Goal: Task Accomplishment & Management: Manage account settings

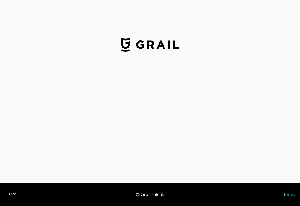
select select "USD"
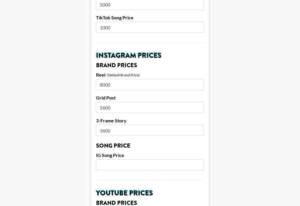
scroll to position [251, 0]
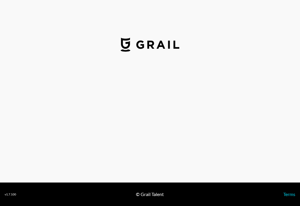
select select "USD"
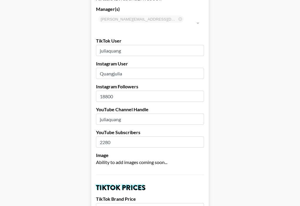
scroll to position [82, 0]
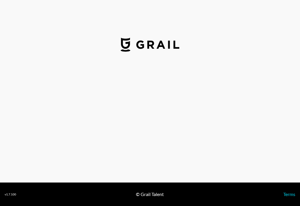
select select "USD"
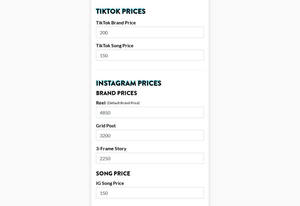
scroll to position [219, 0]
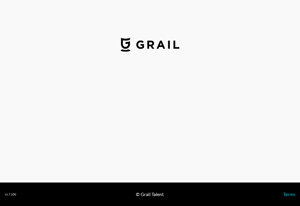
select select "USD"
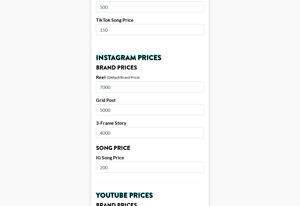
scroll to position [231, 0]
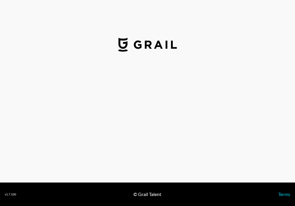
select select "USD"
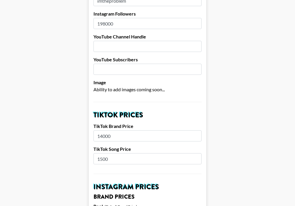
scroll to position [177, 0]
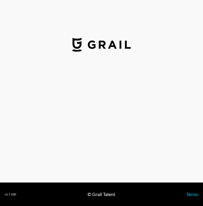
select select "GBP"
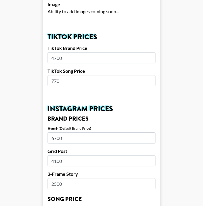
scroll to position [194, 0]
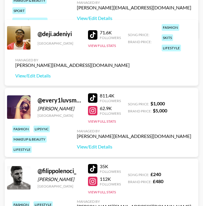
scroll to position [449, 0]
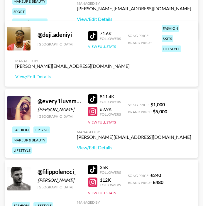
click at [101, 46] on button "View Full Stats" at bounding box center [102, 46] width 28 height 4
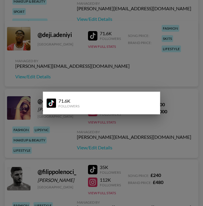
click at [97, 67] on div at bounding box center [101, 103] width 203 height 206
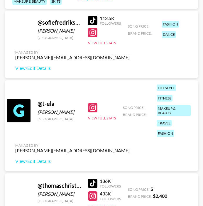
scroll to position [2471, 0]
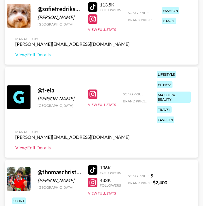
click at [45, 147] on link "View/Edit Details" at bounding box center [72, 148] width 114 height 6
click at [110, 29] on button "View Full Stats" at bounding box center [102, 29] width 28 height 4
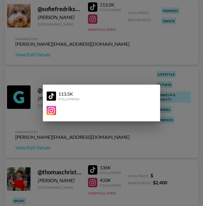
click at [93, 63] on div at bounding box center [101, 103] width 203 height 206
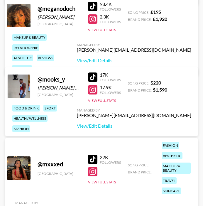
scroll to position [1585, 0]
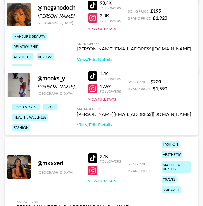
click at [104, 180] on button "View Full Stats" at bounding box center [102, 181] width 28 height 4
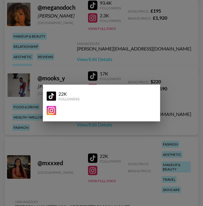
click at [98, 159] on div at bounding box center [101, 103] width 203 height 206
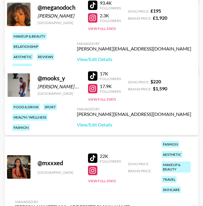
click at [91, 158] on div at bounding box center [92, 157] width 9 height 9
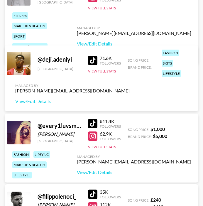
scroll to position [423, 0]
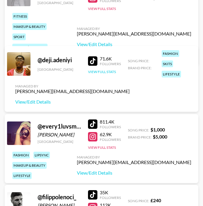
click at [99, 72] on button "View Full Stats" at bounding box center [102, 72] width 28 height 4
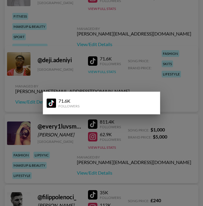
click at [99, 72] on div at bounding box center [101, 103] width 203 height 206
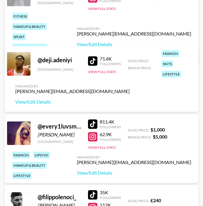
click at [95, 58] on div at bounding box center [92, 60] width 9 height 9
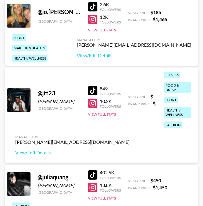
scroll to position [825, 0]
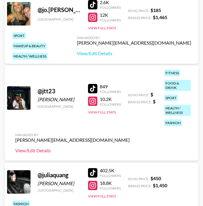
click at [39, 151] on link "View/Edit Details" at bounding box center [72, 151] width 114 height 6
click at [105, 111] on button "View Full Stats" at bounding box center [102, 112] width 28 height 4
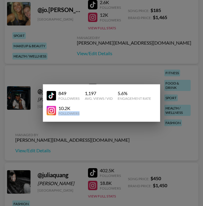
click at [105, 111] on div "10.2K Followers" at bounding box center [99, 110] width 105 height 10
click at [103, 140] on div at bounding box center [101, 103] width 203 height 206
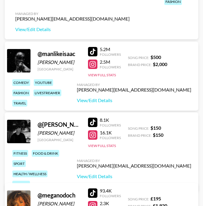
scroll to position [1399, 0]
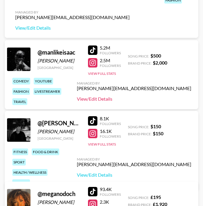
click at [153, 100] on link "View/Edit Details" at bounding box center [134, 99] width 114 height 6
click at [99, 72] on button "View Full Stats" at bounding box center [102, 73] width 28 height 4
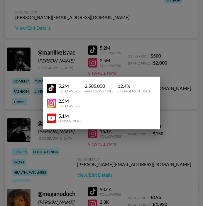
click at [71, 63] on div at bounding box center [101, 103] width 203 height 206
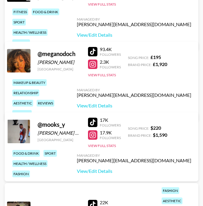
scroll to position [1568, 0]
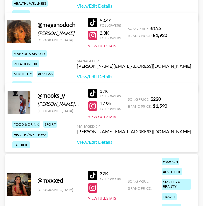
click at [106, 121] on div "@ mooks_y Jordan Spasojevic Moko United States 17K Followers 17.9K Followers Vi…" at bounding box center [102, 117] width 194 height 69
click at [106, 117] on button "View Full Stats" at bounding box center [102, 116] width 28 height 4
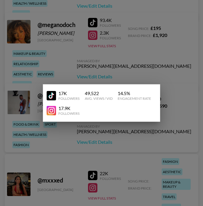
click at [155, 145] on div at bounding box center [101, 103] width 203 height 206
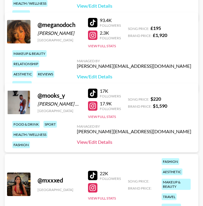
click at [143, 141] on link "View/Edit Details" at bounding box center [134, 142] width 114 height 6
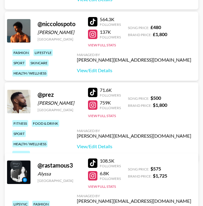
scroll to position [1865, 0]
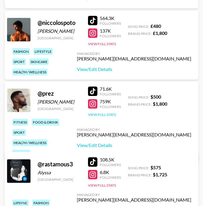
click at [98, 114] on button "View Full Stats" at bounding box center [102, 114] width 28 height 4
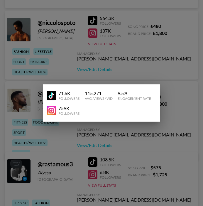
click at [66, 133] on div at bounding box center [101, 103] width 203 height 206
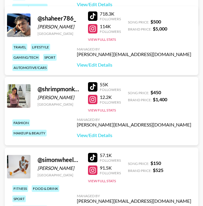
scroll to position [2157, 0]
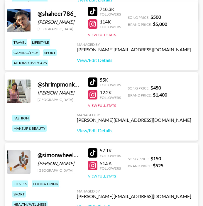
click at [98, 175] on button "View Full Stats" at bounding box center [102, 176] width 28 height 4
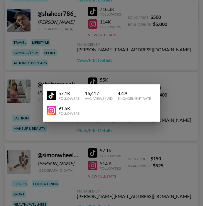
click at [137, 177] on div at bounding box center [101, 103] width 203 height 206
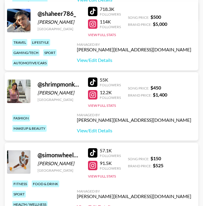
click at [141, 204] on link "View/Edit Details" at bounding box center [134, 207] width 114 height 6
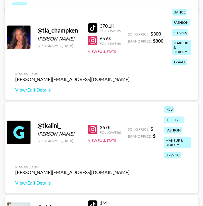
scroll to position [2671, 0]
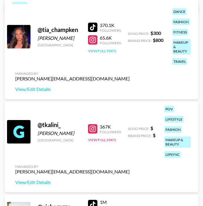
click at [110, 49] on button "View Full Stats" at bounding box center [102, 51] width 28 height 4
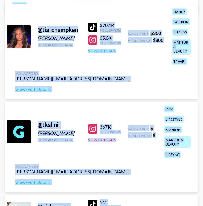
click at [110, 49] on button "View Full Stats" at bounding box center [102, 51] width 28 height 4
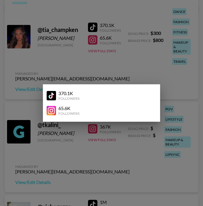
click at [107, 56] on div at bounding box center [101, 103] width 203 height 206
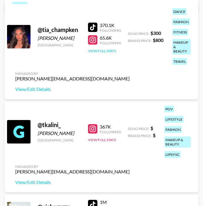
click at [109, 52] on button "View Full Stats" at bounding box center [102, 51] width 28 height 4
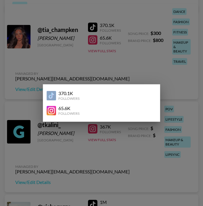
click at [110, 74] on div at bounding box center [101, 103] width 203 height 206
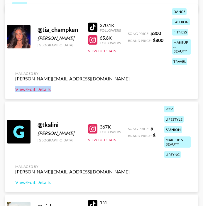
click at [34, 91] on link "View/Edit Details" at bounding box center [72, 89] width 114 height 6
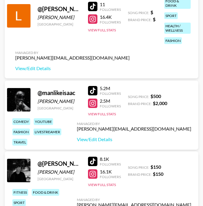
scroll to position [1357, 0]
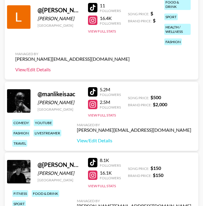
click at [37, 70] on link "View/Edit Details" at bounding box center [72, 70] width 114 height 6
click at [103, 32] on button "View Full Stats" at bounding box center [102, 31] width 28 height 4
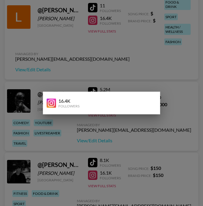
click at [93, 65] on div at bounding box center [101, 103] width 203 height 206
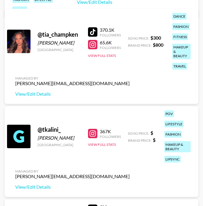
scroll to position [2657, 0]
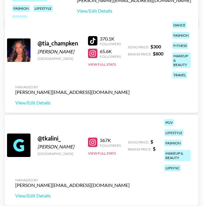
click at [97, 115] on div "@ tkalini_ Tanya Kalinina United States 367K Followers View Full Stats Song Pri…" at bounding box center [102, 160] width 194 height 91
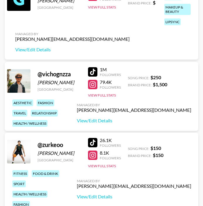
scroll to position [2838, 0]
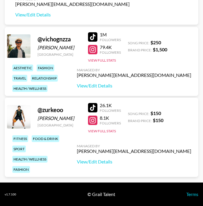
click at [112, 133] on div "26.1K Followers 8.1K Followers View Full Stats" at bounding box center [104, 116] width 33 height 33
click at [108, 130] on button "View Full Stats" at bounding box center [102, 131] width 28 height 4
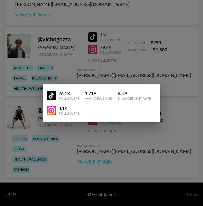
click at [104, 50] on div at bounding box center [101, 103] width 203 height 206
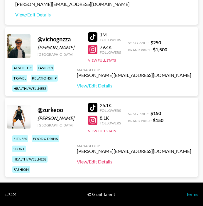
click at [146, 159] on link "View/Edit Details" at bounding box center [134, 162] width 114 height 6
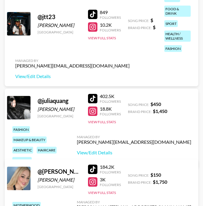
scroll to position [896, 0]
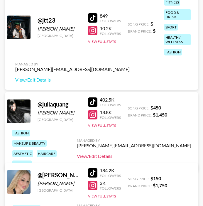
click at [157, 153] on link "View/Edit Details" at bounding box center [134, 156] width 114 height 6
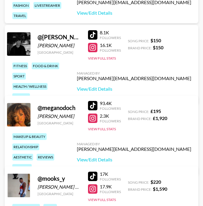
scroll to position [1489, 0]
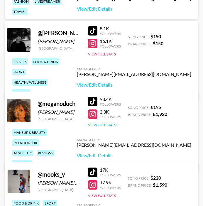
click at [106, 125] on button "View Full Stats" at bounding box center [102, 125] width 28 height 4
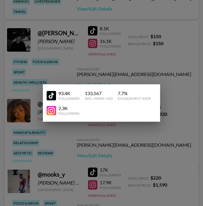
click at [123, 75] on div at bounding box center [101, 103] width 203 height 206
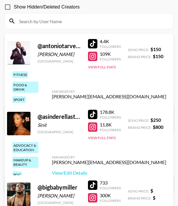
scroll to position [56, 0]
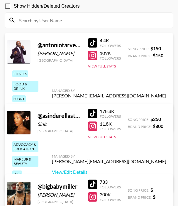
click at [130, 103] on link "View/Edit Details" at bounding box center [109, 106] width 114 height 6
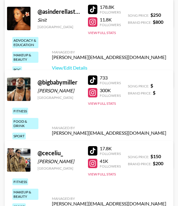
scroll to position [163, 0]
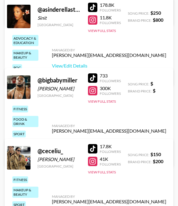
click at [126, 138] on link "View/Edit Details" at bounding box center [109, 141] width 114 height 6
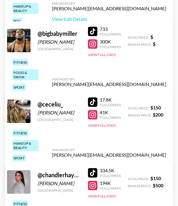
scroll to position [211, 0]
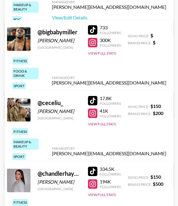
click at [123, 161] on link "View/Edit Details" at bounding box center [109, 164] width 114 height 6
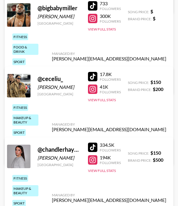
scroll to position [236, 0]
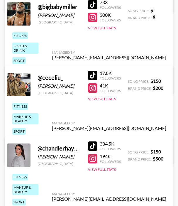
click at [130, 206] on link "View/Edit Details" at bounding box center [109, 210] width 114 height 6
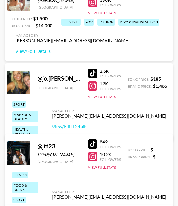
scroll to position [736, 0]
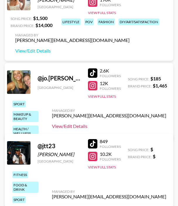
click at [115, 123] on link "View/Edit Details" at bounding box center [109, 126] width 114 height 6
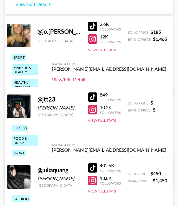
scroll to position [783, 0]
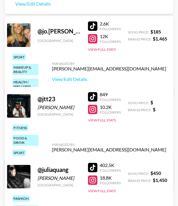
click at [122, 157] on link "View/Edit Details" at bounding box center [109, 160] width 114 height 6
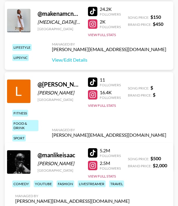
scroll to position [1222, 0]
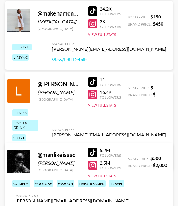
click at [128, 142] on link "View/Edit Details" at bounding box center [109, 145] width 114 height 6
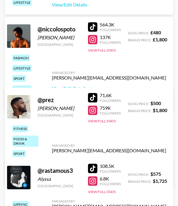
scroll to position [1766, 0]
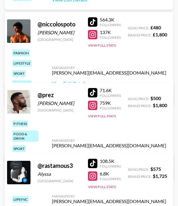
click at [117, 153] on link "View/Edit Details" at bounding box center [109, 156] width 114 height 6
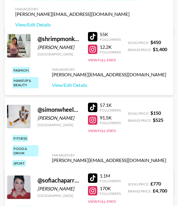
scroll to position [2146, 0]
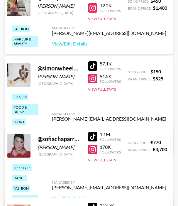
click at [116, 120] on div "Managed By ella.makin@grail-talent.com View/Edit Details" at bounding box center [109, 122] width 124 height 30
click at [116, 126] on link "View/Edit Details" at bounding box center [109, 129] width 114 height 6
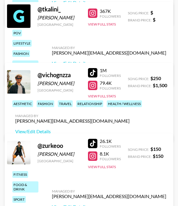
scroll to position [2649, 0]
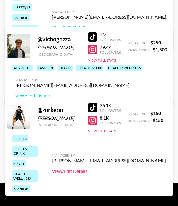
click at [118, 168] on link "View/Edit Details" at bounding box center [109, 171] width 114 height 6
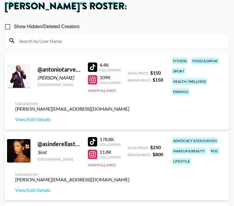
scroll to position [38, 0]
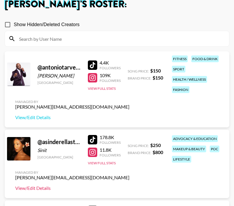
click at [41, 190] on link "View/Edit Details" at bounding box center [72, 188] width 114 height 6
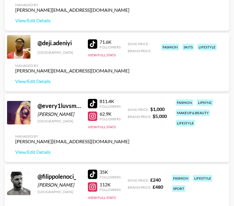
scroll to position [457, 0]
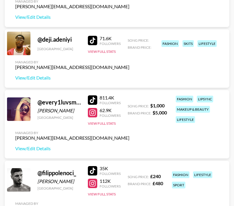
click at [92, 112] on div at bounding box center [92, 112] width 9 height 9
click at [93, 98] on div at bounding box center [92, 99] width 9 height 9
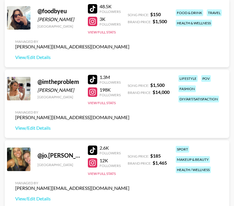
scroll to position [691, 0]
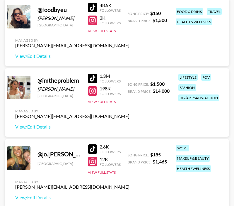
click at [94, 77] on div at bounding box center [92, 78] width 9 height 9
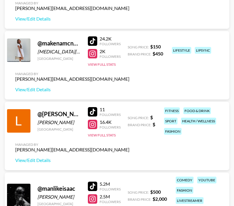
scroll to position [1227, 0]
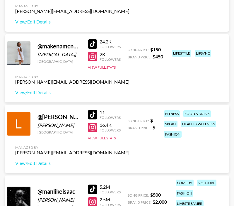
click at [94, 47] on div at bounding box center [92, 43] width 9 height 9
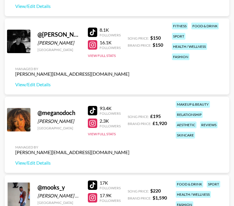
scroll to position [1463, 0]
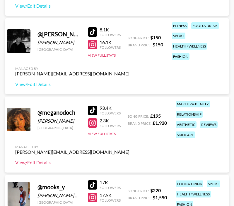
click at [44, 162] on link "View/Edit Details" at bounding box center [72, 163] width 114 height 6
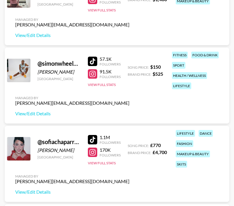
scroll to position [2341, 0]
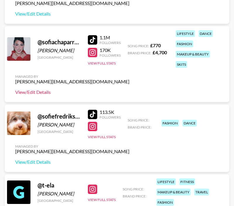
click at [23, 94] on link "View/Edit Details" at bounding box center [72, 92] width 114 height 6
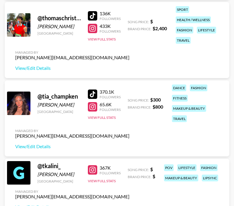
scroll to position [2591, 0]
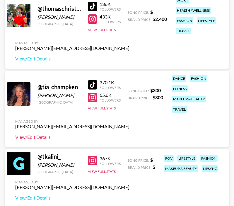
click at [36, 137] on link "View/Edit Details" at bounding box center [72, 137] width 114 height 6
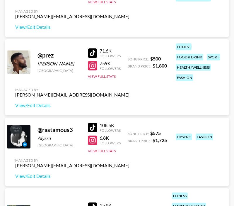
scroll to position [1871, 0]
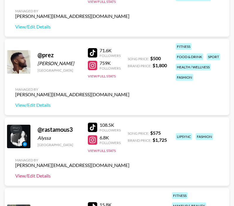
click at [38, 175] on link "View/Edit Details" at bounding box center [72, 176] width 114 height 6
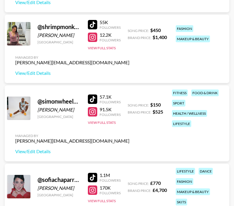
scroll to position [2202, 0]
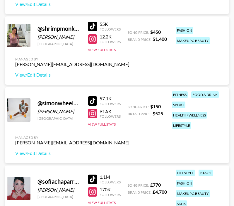
click at [96, 24] on div at bounding box center [92, 26] width 9 height 9
click at [34, 76] on link "View/Edit Details" at bounding box center [72, 75] width 114 height 6
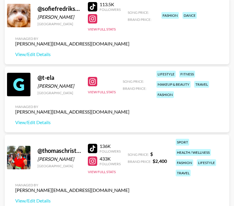
scroll to position [2395, 0]
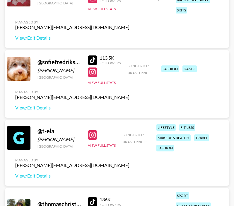
click at [95, 57] on div at bounding box center [92, 59] width 9 height 9
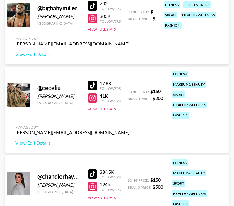
scroll to position [0, 0]
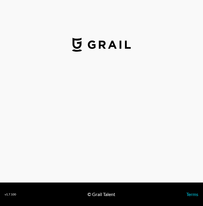
select select "USD"
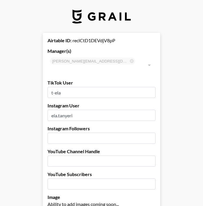
click at [55, 87] on input "t-ela" at bounding box center [102, 92] width 108 height 11
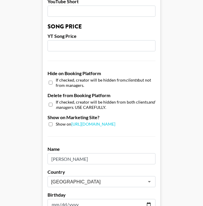
scroll to position [590, 0]
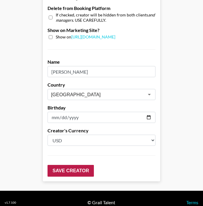
type input "t.ela"
click at [82, 165] on input "Save Creator" at bounding box center [71, 171] width 46 height 12
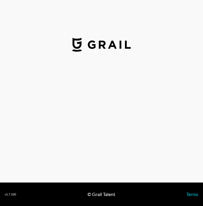
select select "USD"
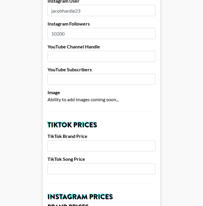
scroll to position [216, 0]
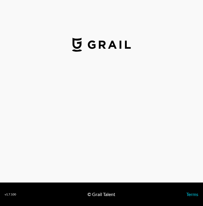
select select "USD"
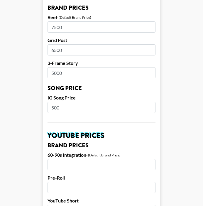
scroll to position [305, 0]
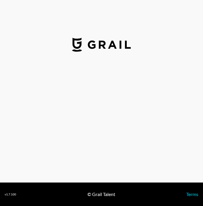
select select "USD"
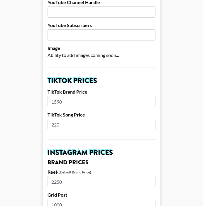
scroll to position [149, 0]
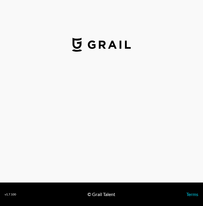
select select "USD"
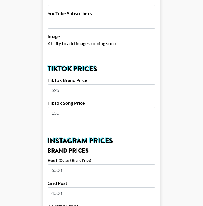
scroll to position [163, 0]
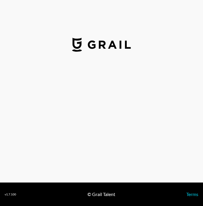
select select "USD"
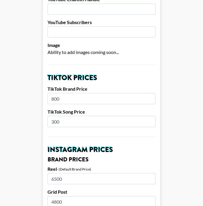
scroll to position [168, 0]
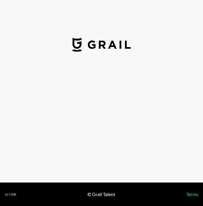
select select "USD"
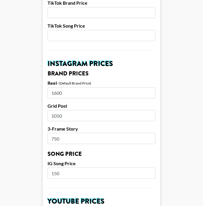
scroll to position [243, 0]
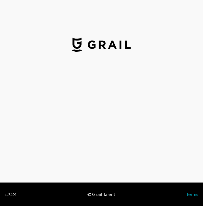
select select "USD"
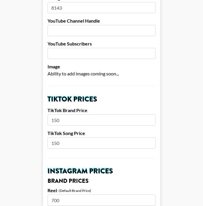
scroll to position [233, 0]
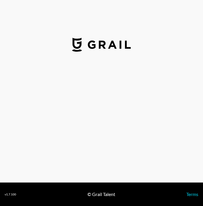
select select "USD"
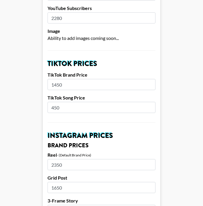
scroll to position [166, 0]
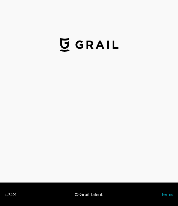
select select "USD"
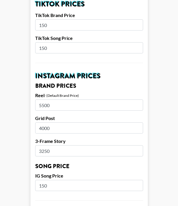
scroll to position [226, 0]
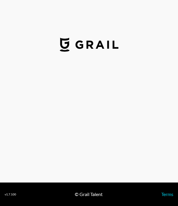
select select "USD"
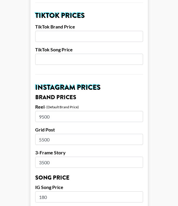
scroll to position [279, 0]
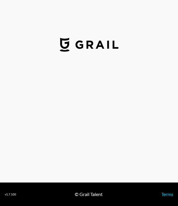
select select "USD"
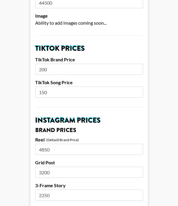
scroll to position [182, 0]
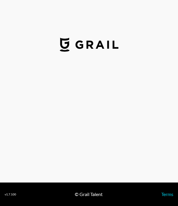
select select "USD"
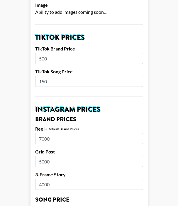
scroll to position [193, 0]
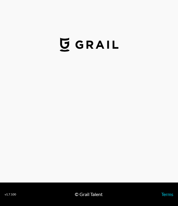
select select "USD"
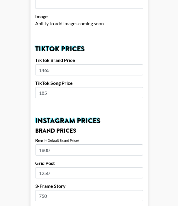
scroll to position [183, 0]
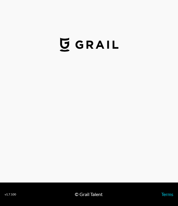
select select "USD"
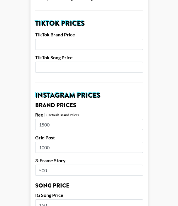
scroll to position [208, 0]
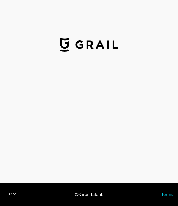
select select "USD"
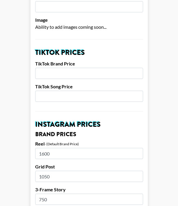
scroll to position [180, 0]
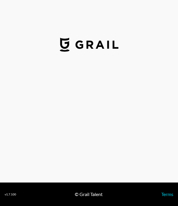
select select "USD"
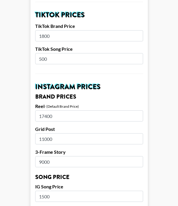
scroll to position [230, 0]
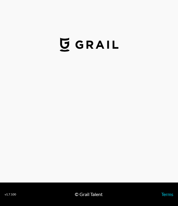
select select "USD"
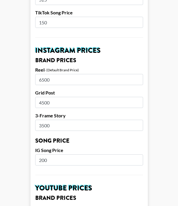
scroll to position [251, 0]
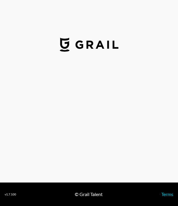
select select "USD"
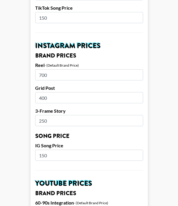
scroll to position [254, 0]
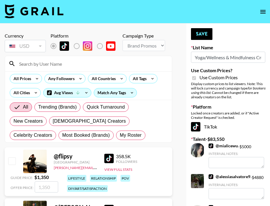
select select "Brand"
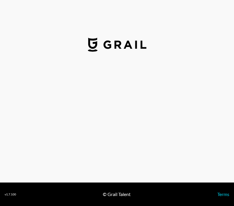
select select "USD"
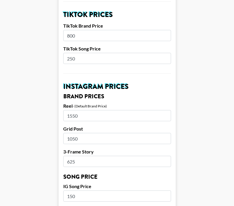
scroll to position [215, 0]
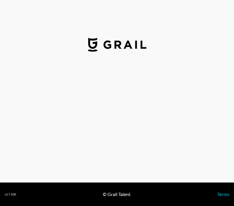
select select "GBP"
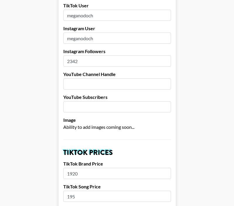
scroll to position [75, 0]
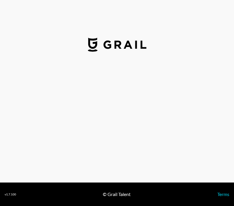
select select "GBP"
select select "USD"
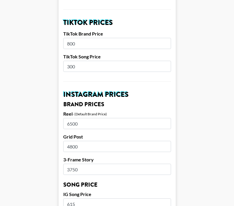
scroll to position [219, 0]
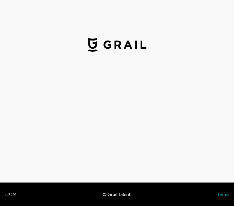
select select "USD"
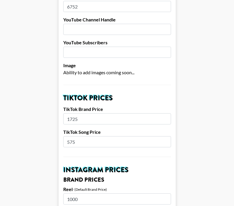
scroll to position [132, 0]
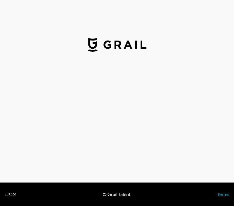
select select "USD"
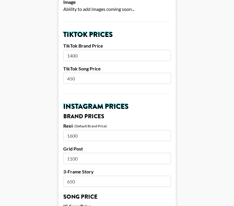
scroll to position [196, 0]
